Goal: Information Seeking & Learning: Learn about a topic

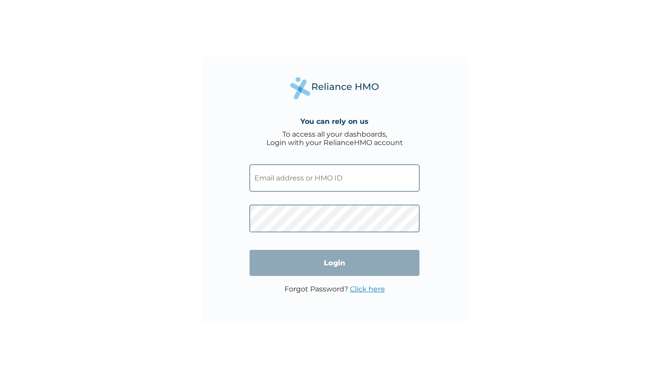
click at [337, 175] on input "text" at bounding box center [334, 177] width 170 height 27
type input "tobiafintinni@cowrywise.com"
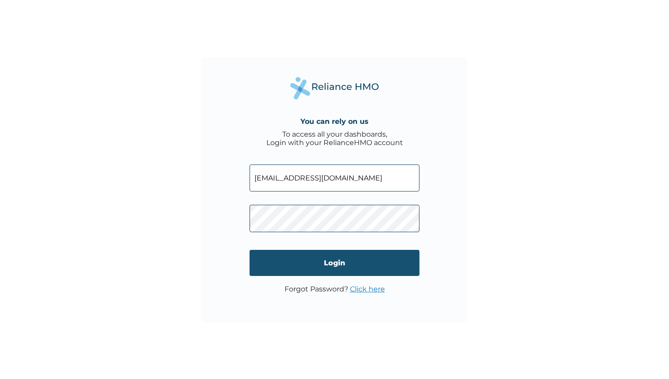
click at [332, 261] on input "Login" at bounding box center [334, 263] width 170 height 26
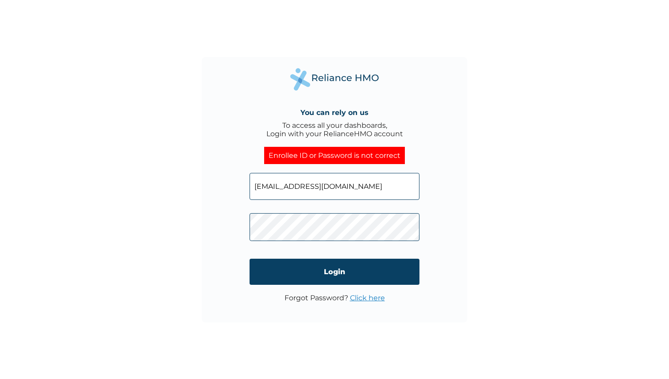
click at [214, 228] on div "You can rely on us To access all your dashboards, Login with your RelianceHMO a…" at bounding box center [334, 189] width 265 height 265
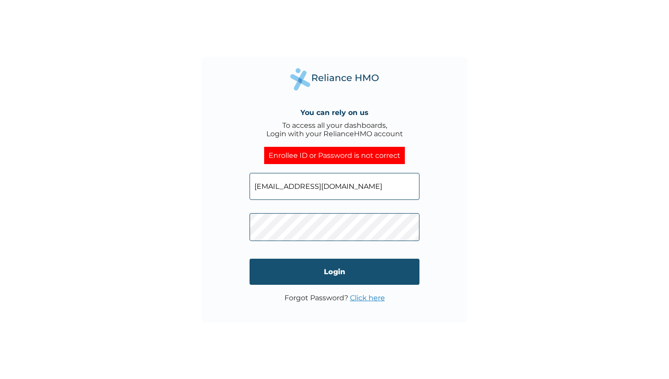
click at [318, 273] on input "Login" at bounding box center [334, 272] width 170 height 26
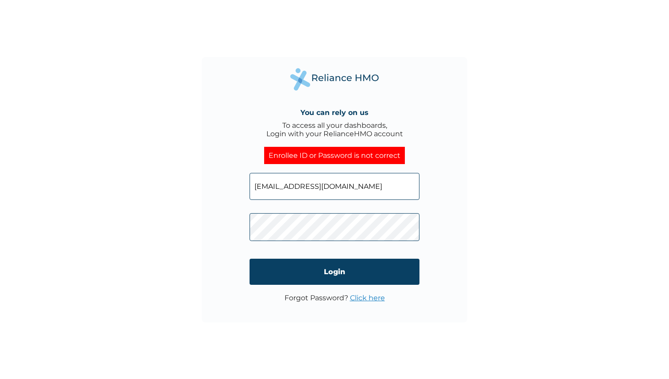
click at [240, 222] on div "You can rely on us To access all your dashboards, Login with your RelianceHMO a…" at bounding box center [334, 189] width 265 height 265
click at [212, 226] on div "You can rely on us To access all your dashboards, Login with your RelianceHMO a…" at bounding box center [334, 189] width 265 height 265
click input "Login" at bounding box center [334, 272] width 170 height 26
click at [185, 216] on div "You can rely on us To access all your dashboards, Login with your RelianceHMO a…" at bounding box center [334, 189] width 669 height 379
click input "Login" at bounding box center [334, 272] width 170 height 26
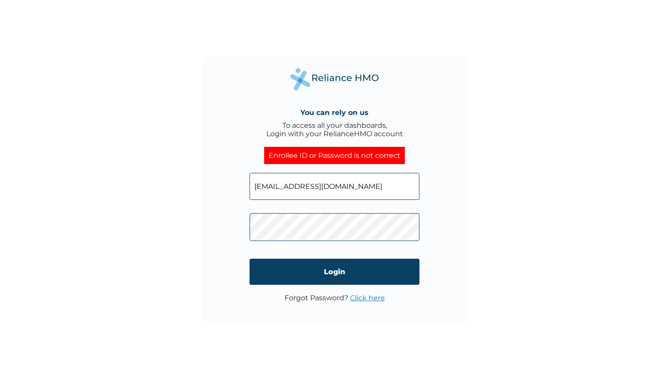
drag, startPoint x: 381, startPoint y: 185, endPoint x: 237, endPoint y: 181, distance: 143.8
click at [237, 181] on div "You can rely on us To access all your dashboards, Login with your RelianceHMO a…" at bounding box center [334, 189] width 265 height 265
click at [375, 187] on input "tobiafintinni@cowrywise.com" at bounding box center [334, 186] width 170 height 27
drag, startPoint x: 375, startPoint y: 187, endPoint x: 249, endPoint y: 181, distance: 127.1
click at [249, 181] on div "You can rely on us To access all your dashboards, Login with your RelianceHMO a…" at bounding box center [334, 189] width 265 height 265
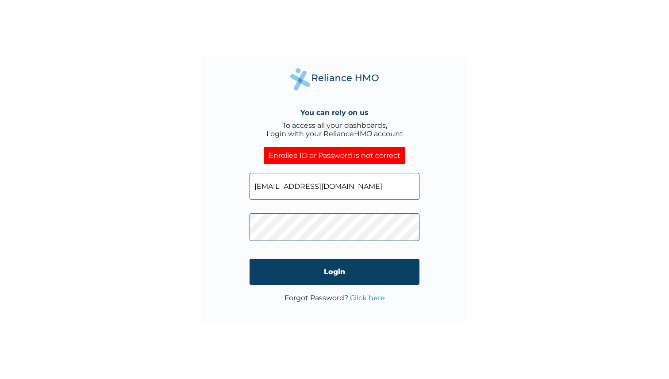
click at [374, 185] on input "tobiafintinni@cowrywise.com" at bounding box center [334, 186] width 170 height 27
drag, startPoint x: 374, startPoint y: 185, endPoint x: 236, endPoint y: 176, distance: 137.8
click at [236, 176] on div "You can rely on us To access all your dashboards, Login with your RelianceHMO a…" at bounding box center [334, 189] width 265 height 265
paste input "COW/10111/A"
type input "COW/10111/A"
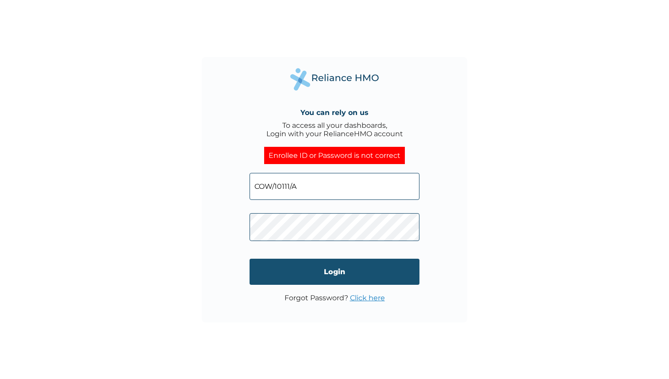
click at [357, 268] on input "Login" at bounding box center [334, 272] width 170 height 26
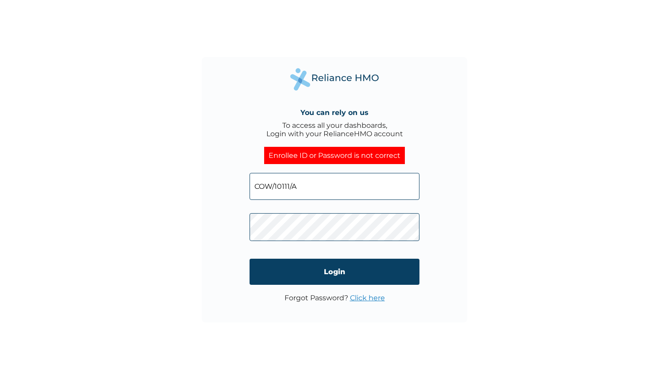
click at [212, 226] on div "You can rely on us To access all your dashboards, Login with your RelianceHMO a…" at bounding box center [334, 189] width 265 height 265
click input "Login" at bounding box center [334, 272] width 170 height 26
click at [137, 211] on div "You can rely on us To access all your dashboards, Login with your RelianceHMO a…" at bounding box center [334, 189] width 669 height 379
click input "Login" at bounding box center [334, 272] width 170 height 26
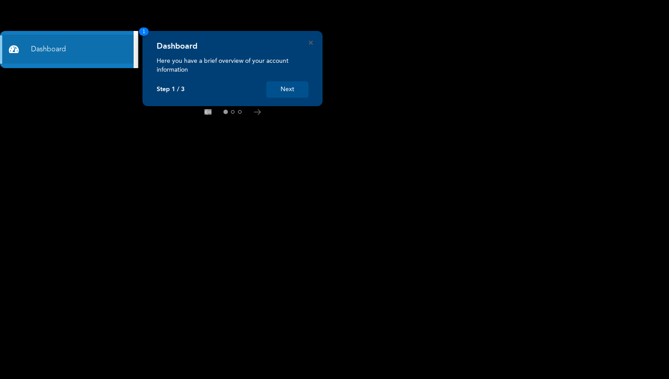
click at [288, 86] on button "Next" at bounding box center [287, 89] width 42 height 16
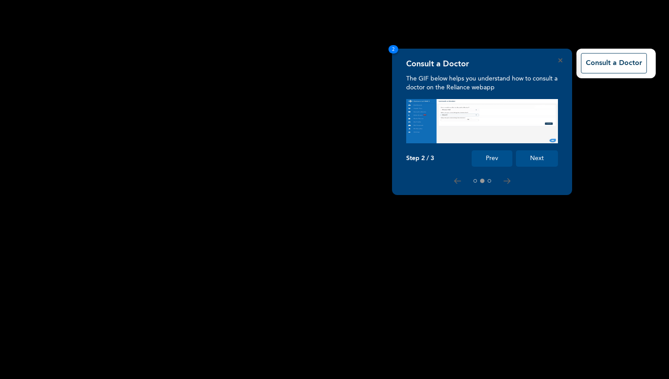
click at [545, 159] on button "Next" at bounding box center [537, 158] width 42 height 16
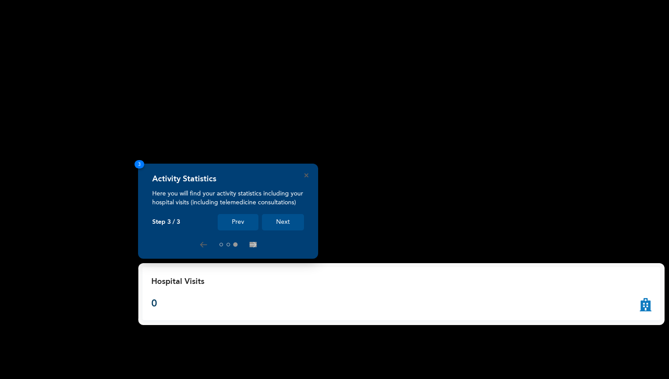
click at [295, 218] on button "Next" at bounding box center [283, 222] width 42 height 16
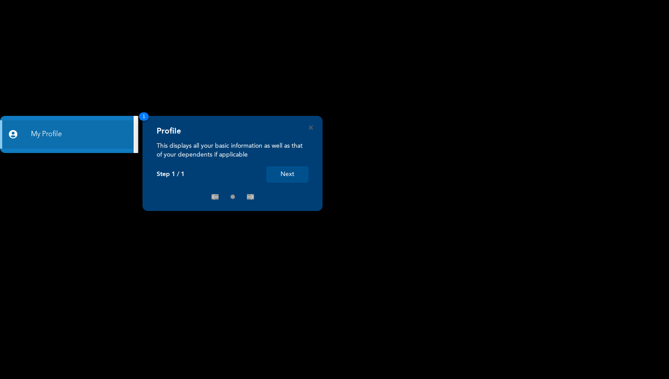
click at [279, 171] on button "Next" at bounding box center [287, 174] width 42 height 16
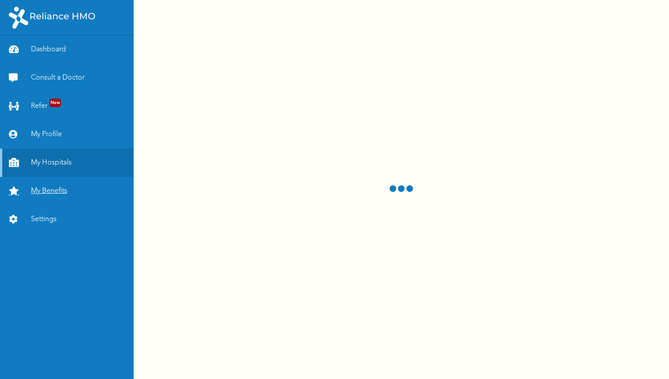
click at [65, 191] on link "My Benefits" at bounding box center [67, 191] width 134 height 28
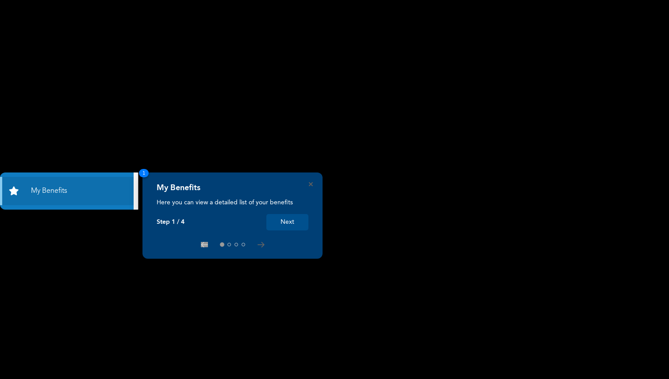
click at [286, 221] on button "Next" at bounding box center [287, 222] width 42 height 16
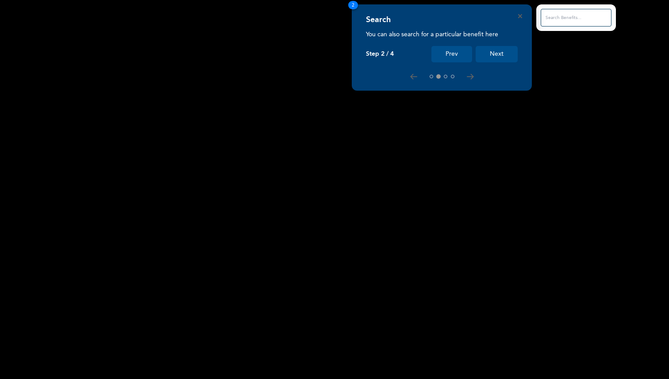
click at [522, 18] on div "Search You can also search for a particular benefit here Step 2 / 4 Prev Next 2" at bounding box center [442, 47] width 180 height 86
click at [574, 20] on input "text" at bounding box center [575, 18] width 71 height 18
click at [562, 16] on input "text" at bounding box center [575, 18] width 71 height 18
click at [524, 15] on div "Search You can also search for a particular benefit here Step 2 / 4 Prev Next 2" at bounding box center [442, 47] width 180 height 86
click at [503, 50] on button "Next" at bounding box center [496, 54] width 42 height 16
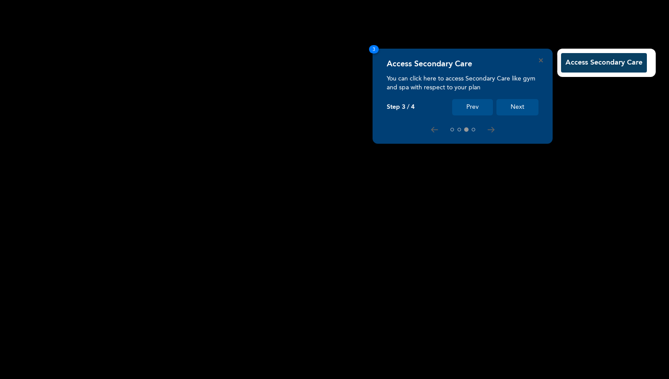
click at [520, 107] on button "Next" at bounding box center [517, 107] width 42 height 16
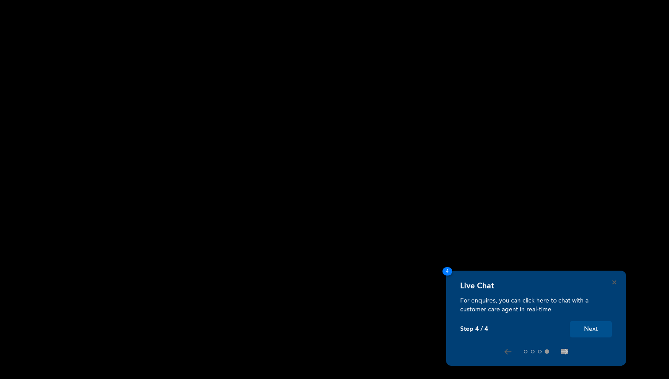
click at [596, 330] on button "Next" at bounding box center [591, 329] width 42 height 16
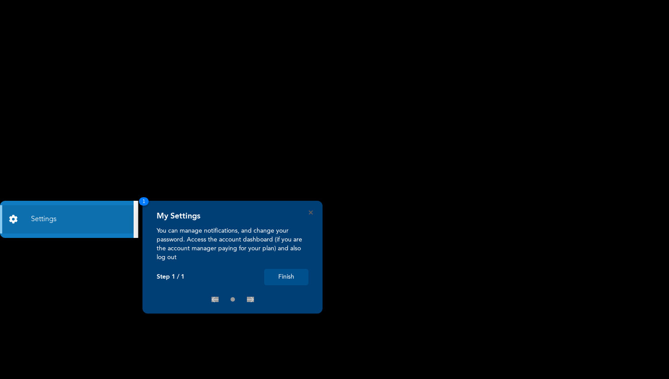
click at [294, 276] on button "Finish" at bounding box center [286, 277] width 44 height 16
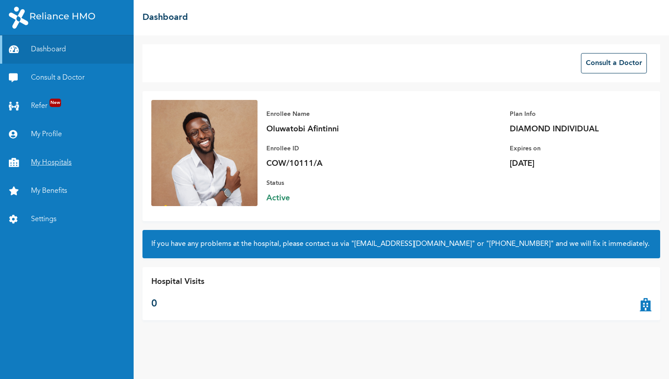
click at [59, 163] on link "My Hospitals" at bounding box center [67, 163] width 134 height 28
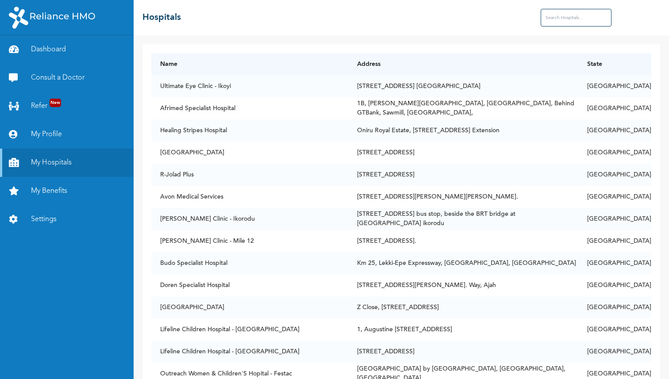
click at [570, 18] on input "text" at bounding box center [575, 18] width 71 height 18
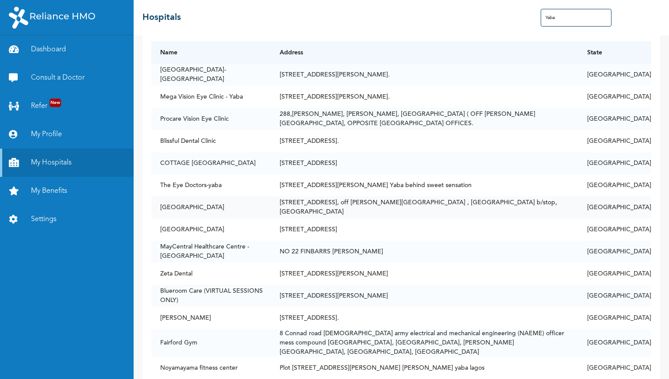
scroll to position [10, 0]
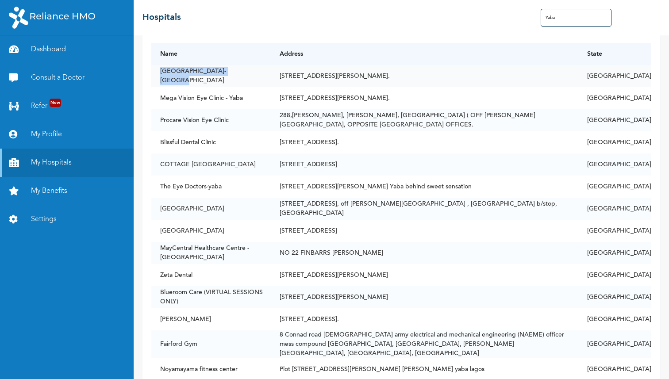
drag, startPoint x: 159, startPoint y: 75, endPoint x: 241, endPoint y: 77, distance: 81.4
click at [241, 77] on td "[GEOGRAPHIC_DATA]-[GEOGRAPHIC_DATA]" at bounding box center [210, 76] width 119 height 22
copy td "[GEOGRAPHIC_DATA]-[GEOGRAPHIC_DATA]"
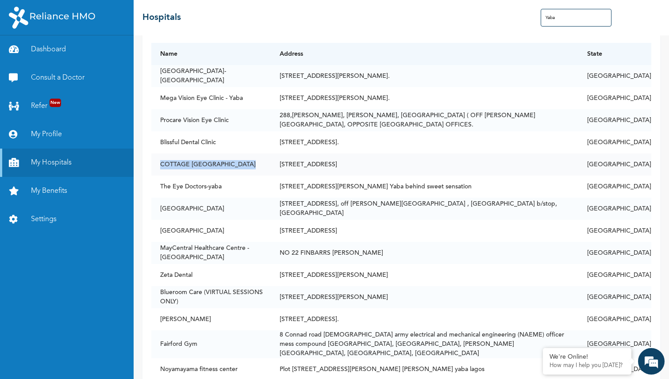
drag, startPoint x: 253, startPoint y: 163, endPoint x: 160, endPoint y: 164, distance: 92.9
click at [160, 164] on td "COTTAGE [GEOGRAPHIC_DATA]" at bounding box center [210, 164] width 119 height 22
copy td "COTTAGE [GEOGRAPHIC_DATA]"
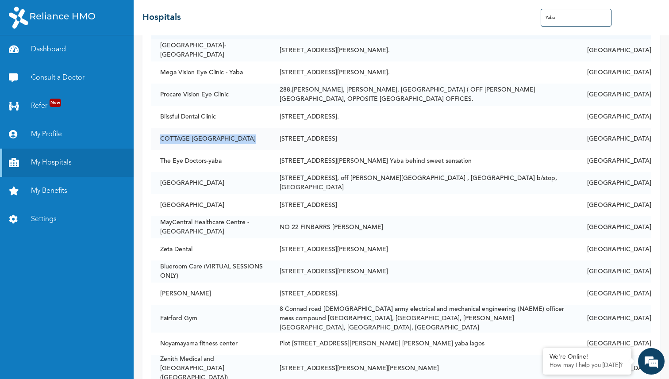
click at [207, 128] on td "COTTAGE [GEOGRAPHIC_DATA]" at bounding box center [210, 139] width 119 height 22
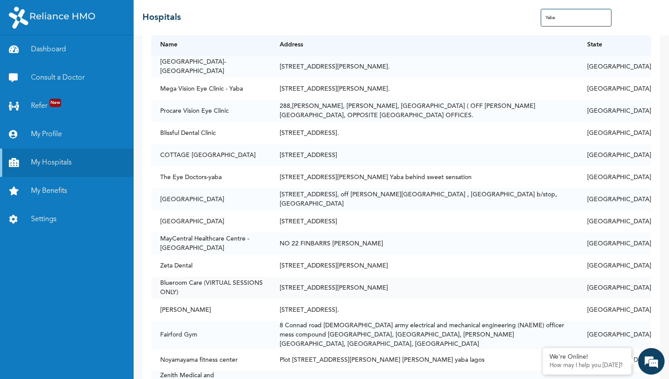
scroll to position [8, 0]
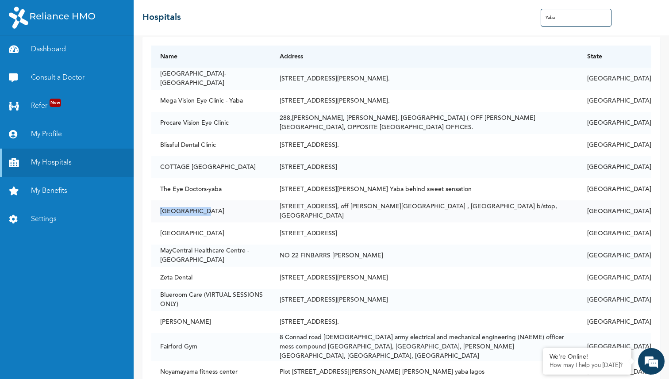
drag, startPoint x: 210, startPoint y: 213, endPoint x: 151, endPoint y: 210, distance: 58.9
click at [151, 210] on td "[GEOGRAPHIC_DATA]" at bounding box center [210, 211] width 119 height 22
copy td "[GEOGRAPHIC_DATA]"
click at [565, 19] on input "Yaba" at bounding box center [575, 18] width 71 height 18
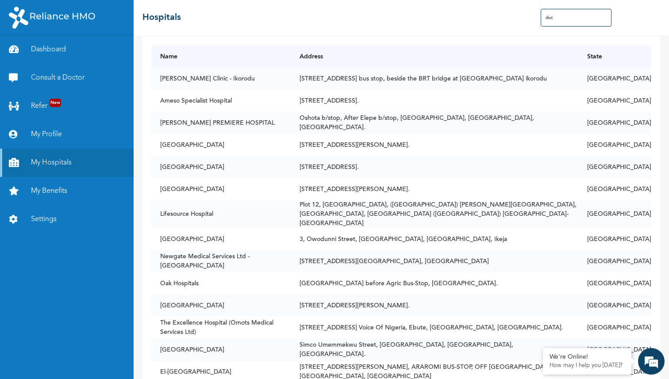
scroll to position [0, 0]
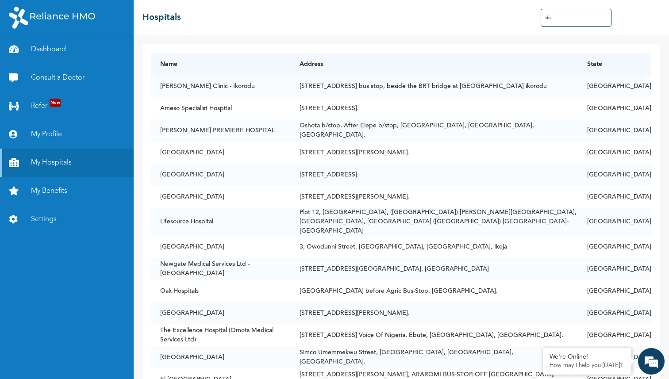
type input "du"
click at [60, 189] on link "My Benefits" at bounding box center [67, 191] width 134 height 28
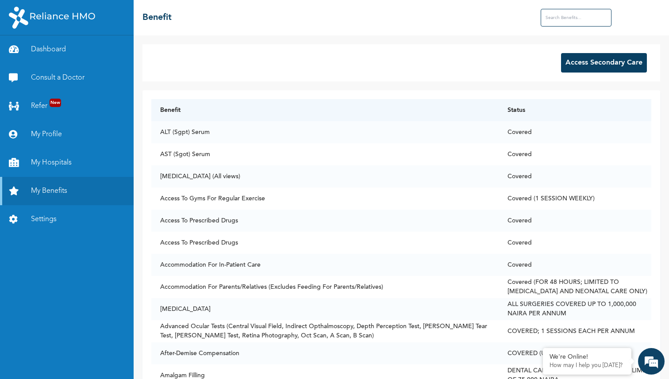
click at [583, 16] on input "text" at bounding box center [575, 18] width 71 height 18
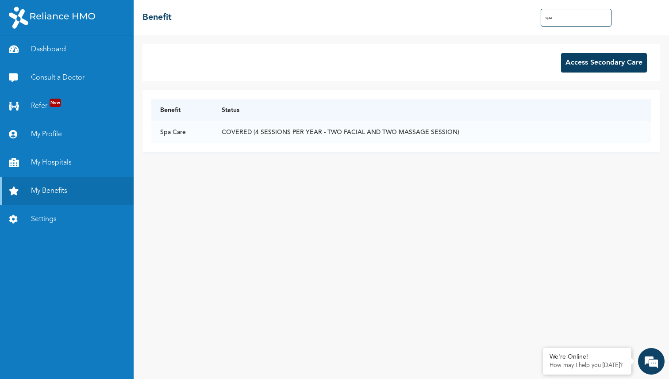
click at [661, 27] on div "☰ Benefit spa" at bounding box center [401, 17] width 535 height 35
click at [562, 21] on input "spa" at bounding box center [575, 18] width 71 height 18
click at [564, 16] on input "spa" at bounding box center [575, 18] width 71 height 18
click at [556, 16] on input "spa" at bounding box center [575, 18] width 71 height 18
type input "s"
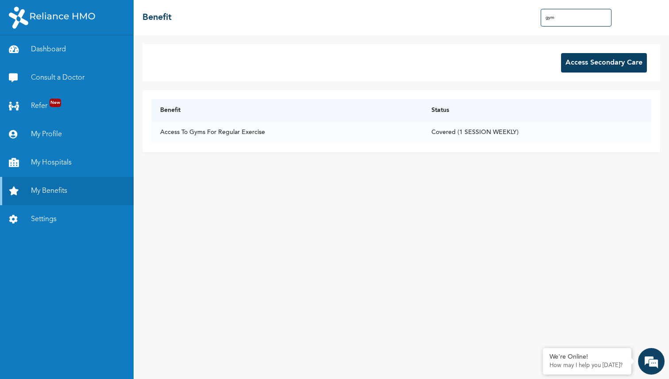
click at [564, 15] on input "gym" at bounding box center [575, 18] width 71 height 18
click at [557, 15] on input "gym" at bounding box center [575, 18] width 71 height 18
type input "g"
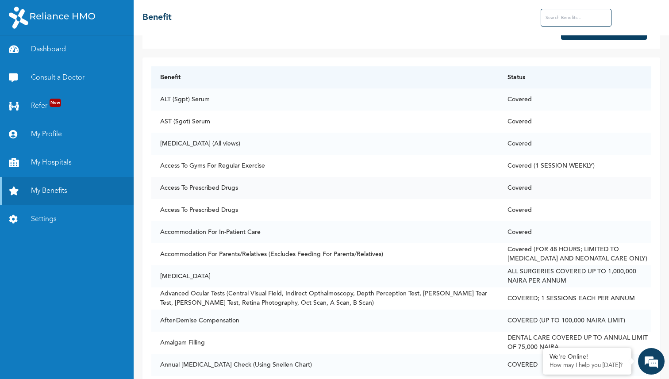
scroll to position [33, 0]
drag, startPoint x: 213, startPoint y: 276, endPoint x: 160, endPoint y: 276, distance: 53.1
click at [160, 276] on td "[MEDICAL_DATA]" at bounding box center [324, 276] width 347 height 22
copy td "[MEDICAL_DATA]"
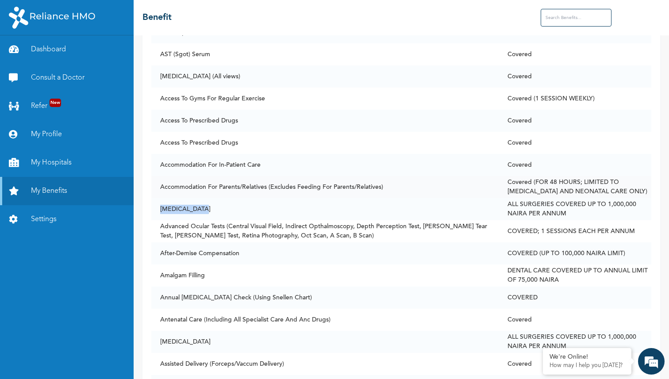
scroll to position [106, 0]
